Goal: Information Seeking & Learning: Learn about a topic

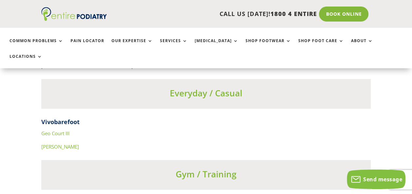
scroll to position [2280, 0]
click at [56, 130] on link "Geo Court III" at bounding box center [55, 133] width 28 height 7
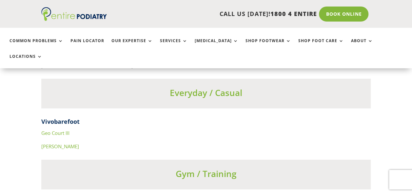
scroll to position [2280, 0]
click at [48, 143] on link "[PERSON_NAME]" at bounding box center [60, 146] width 38 height 7
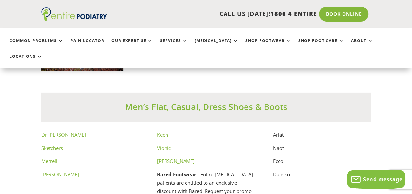
scroll to position [3480, 0]
